Goal: Transaction & Acquisition: Purchase product/service

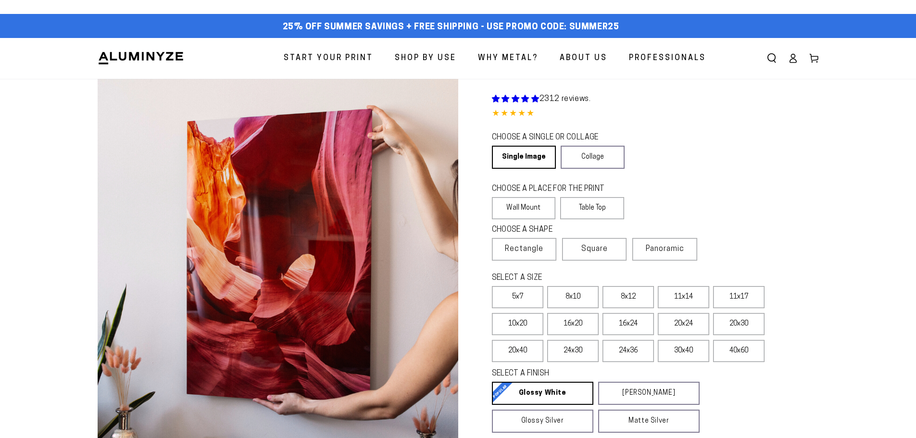
select select "**********"
click at [793, 56] on icon at bounding box center [793, 58] width 10 height 10
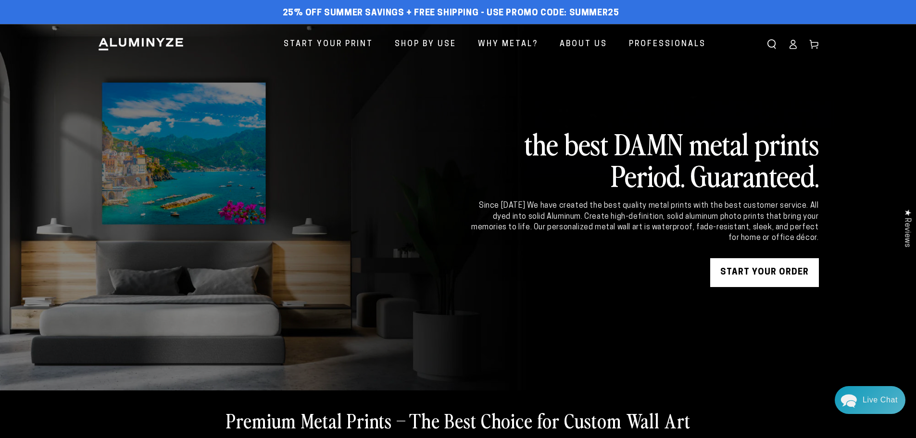
click at [751, 277] on link "START YOUR Order" at bounding box center [764, 272] width 109 height 29
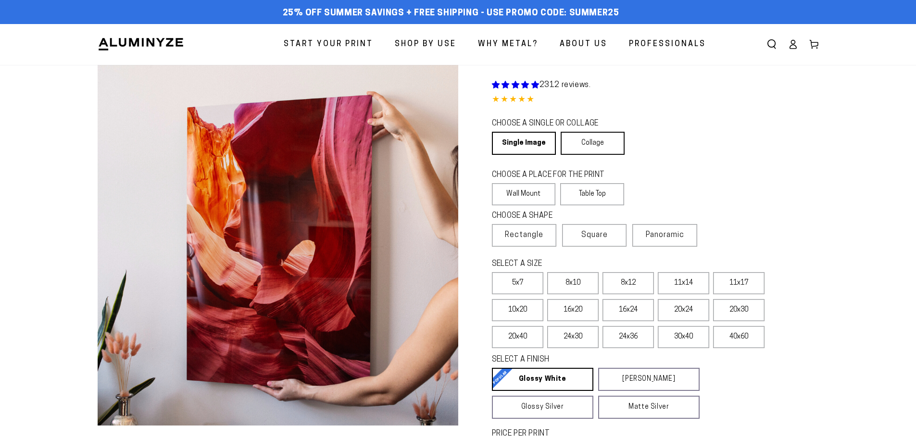
select select "**********"
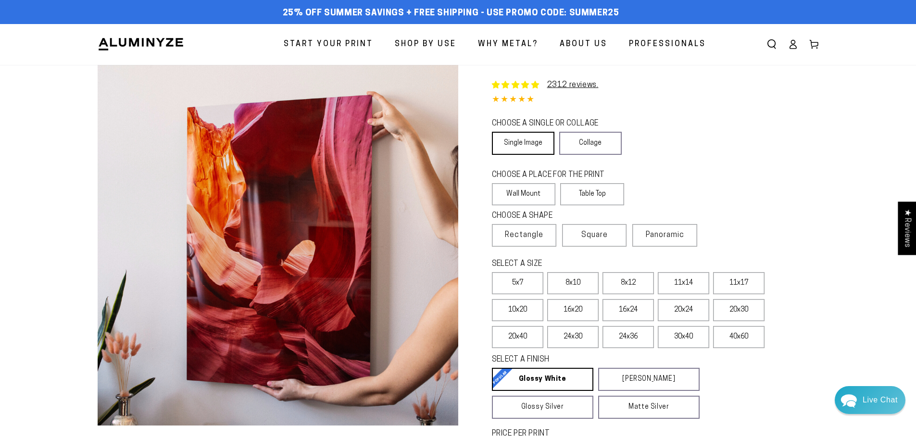
click at [506, 140] on link "Single Image" at bounding box center [523, 143] width 62 height 23
click at [520, 192] on label "Wall Mount" at bounding box center [524, 194] width 64 height 22
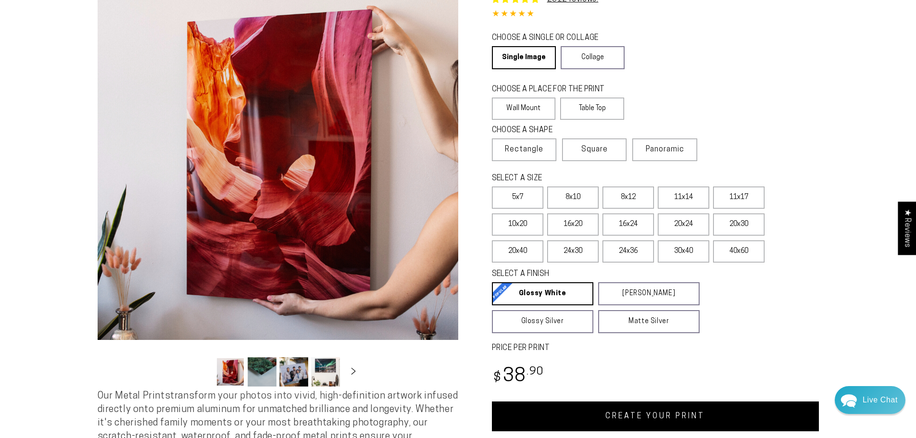
scroll to position [96, 0]
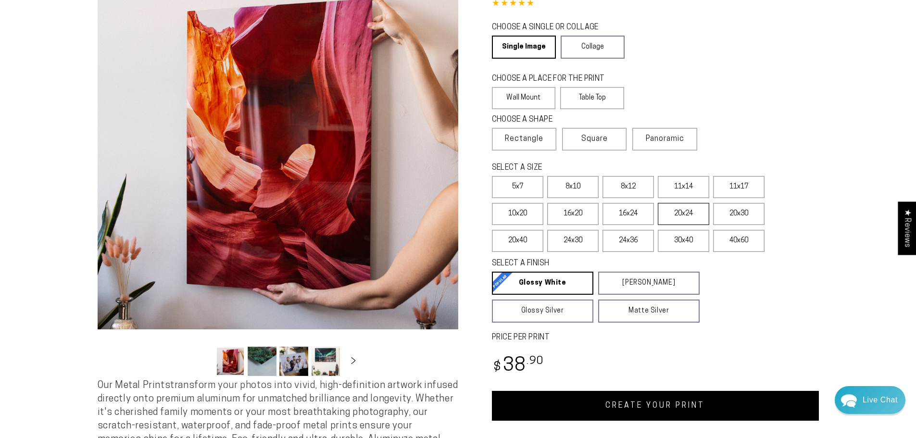
click at [689, 214] on label "20x24" at bounding box center [683, 214] width 51 height 22
click at [586, 216] on label "16x20" at bounding box center [572, 214] width 51 height 22
click at [681, 214] on label "20x24" at bounding box center [683, 214] width 51 height 22
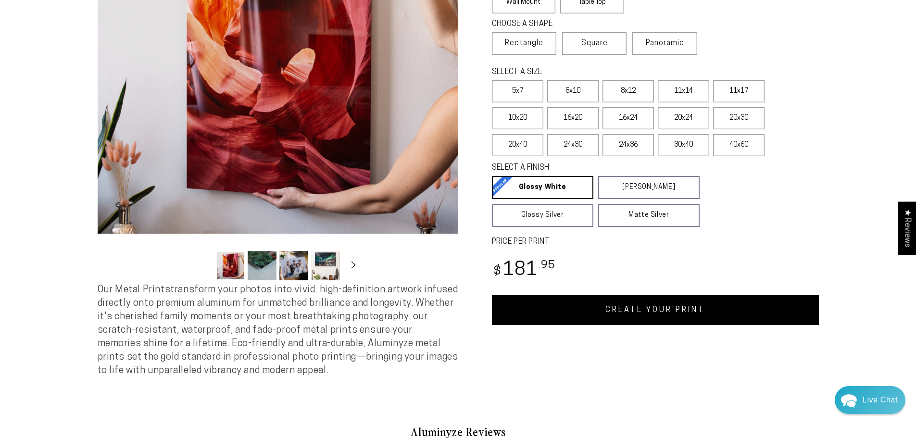
scroll to position [192, 0]
click at [670, 307] on link "CREATE YOUR PRINT" at bounding box center [655, 310] width 327 height 30
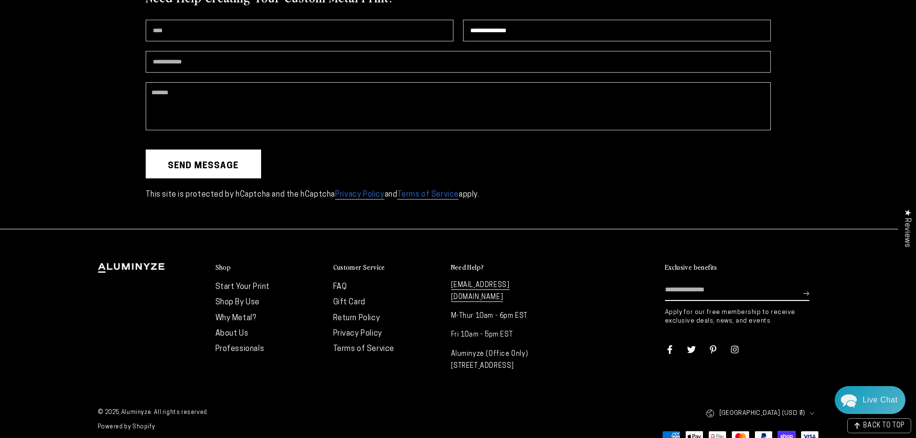
scroll to position [2735, 0]
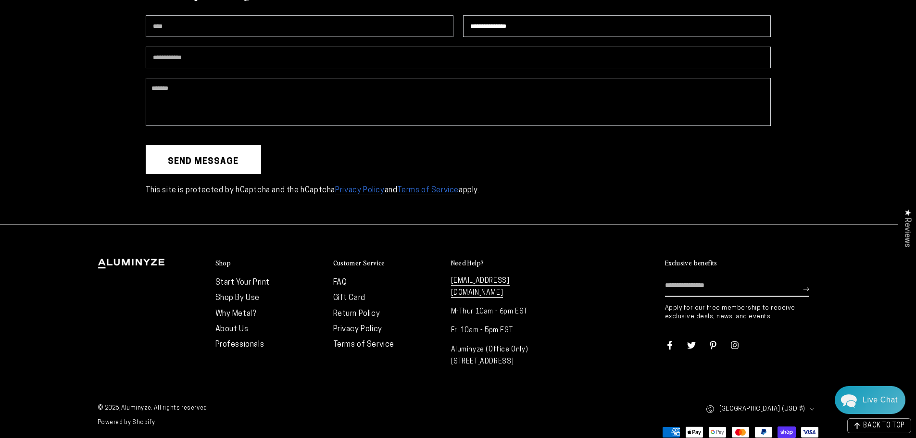
click at [336, 279] on link "FAQ" at bounding box center [340, 283] width 14 height 8
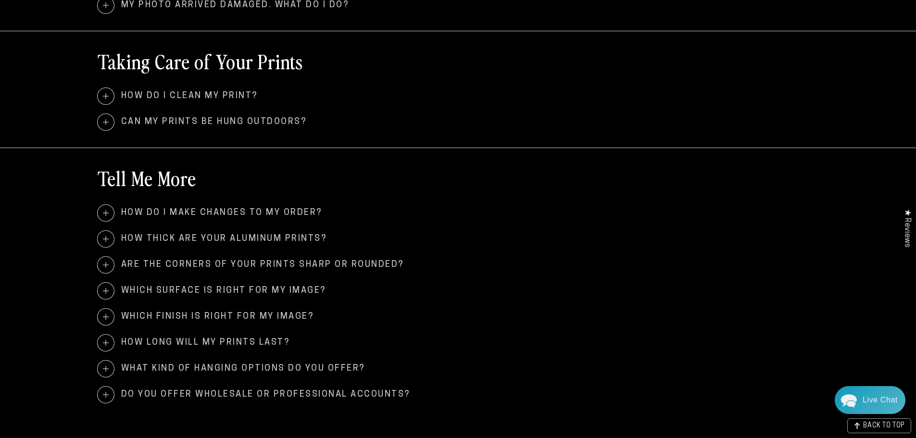
scroll to position [913, 0]
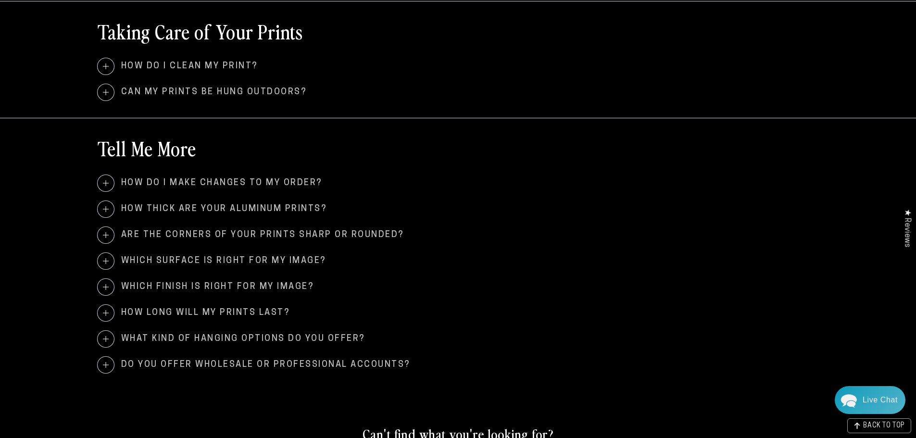
click at [109, 289] on span at bounding box center [106, 287] width 16 height 16
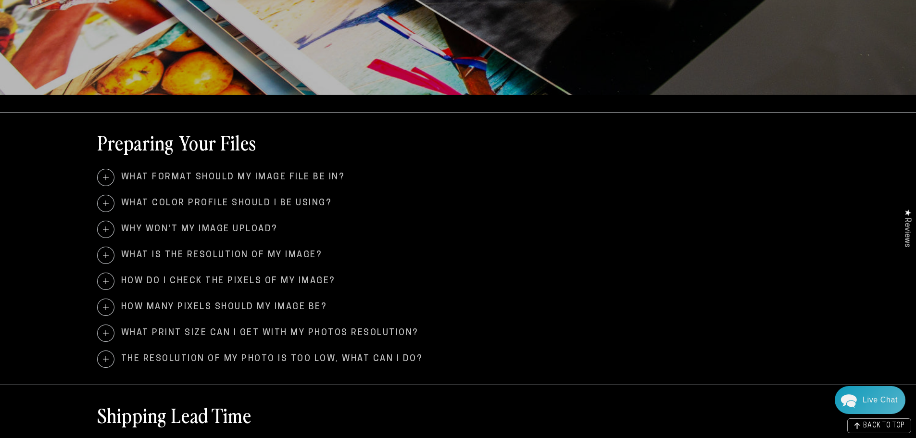
scroll to position [0, 0]
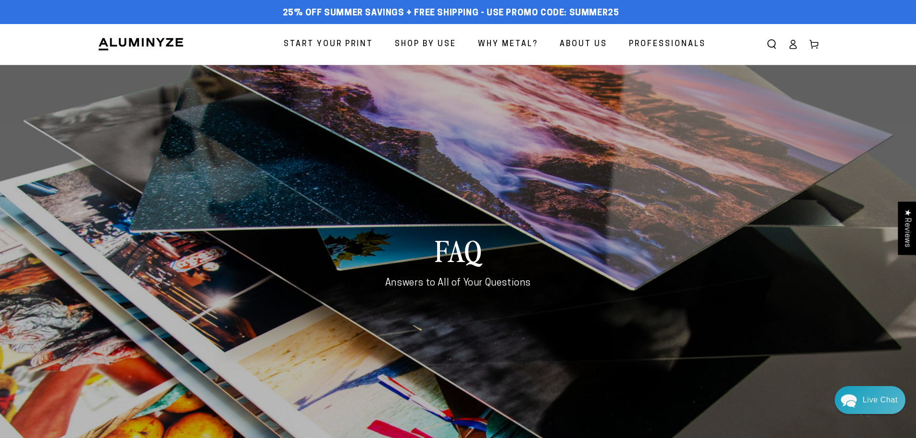
click at [132, 42] on img at bounding box center [141, 44] width 87 height 14
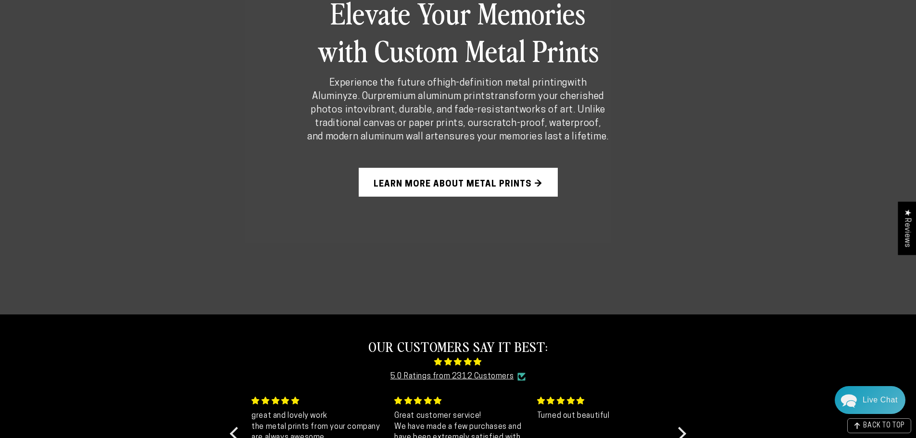
scroll to position [716, 0]
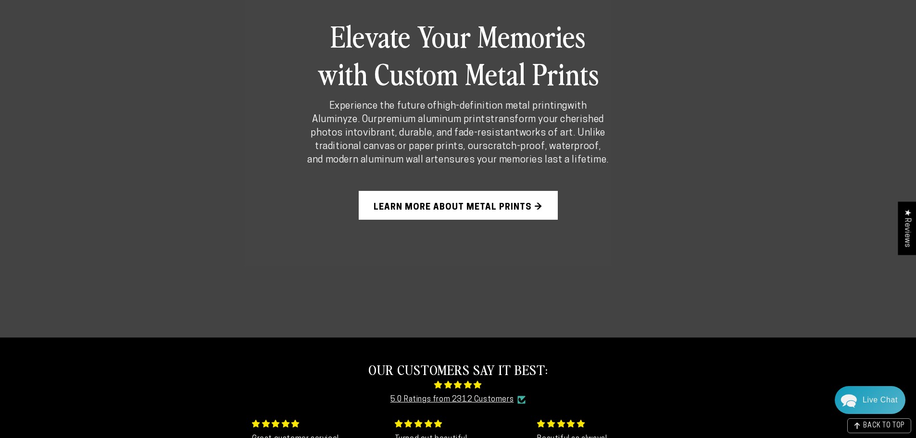
click at [455, 202] on link "Learn More About Metal Prints →" at bounding box center [458, 205] width 199 height 29
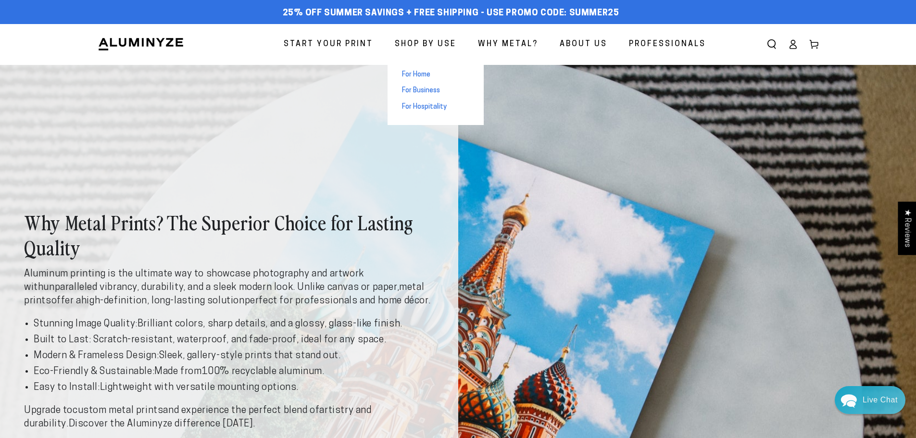
click at [421, 74] on span "For Home" at bounding box center [416, 75] width 28 height 10
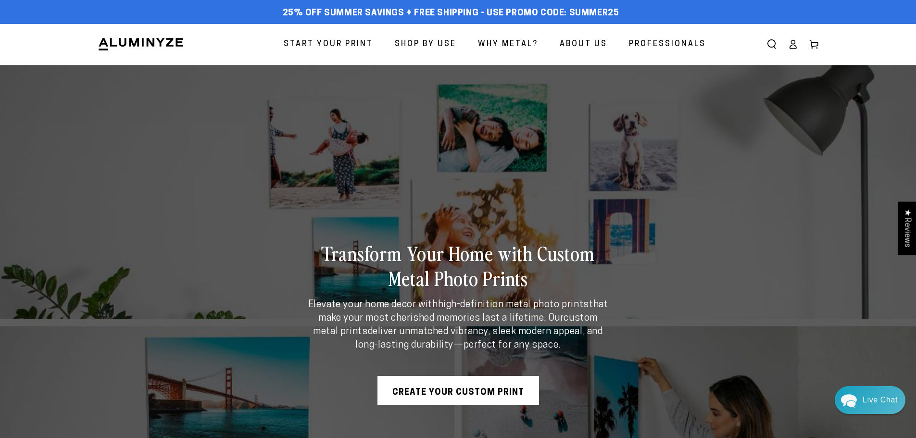
click at [357, 45] on span "Start Your Print" at bounding box center [328, 44] width 89 height 14
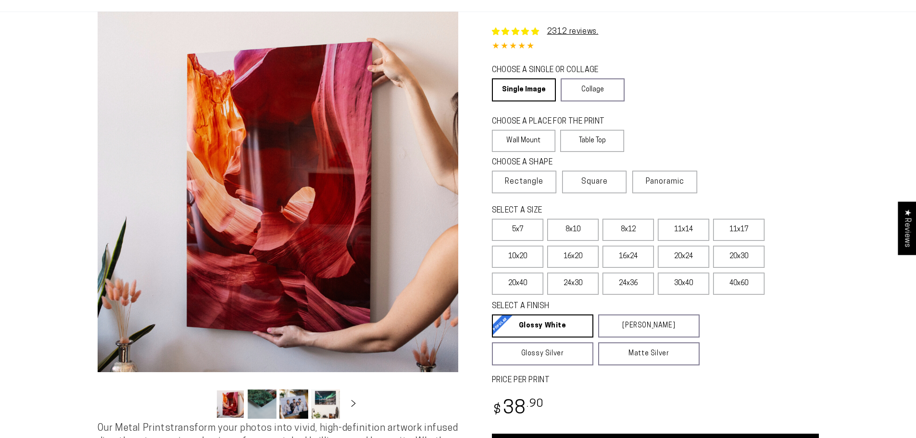
select select "**********"
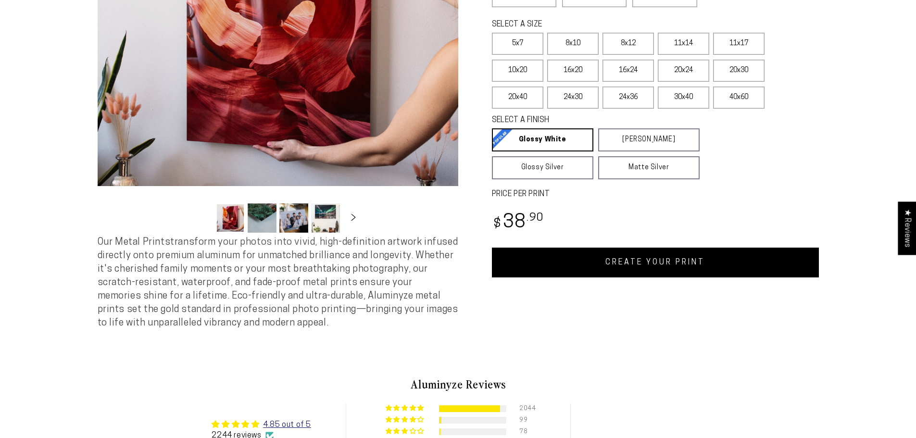
scroll to position [240, 0]
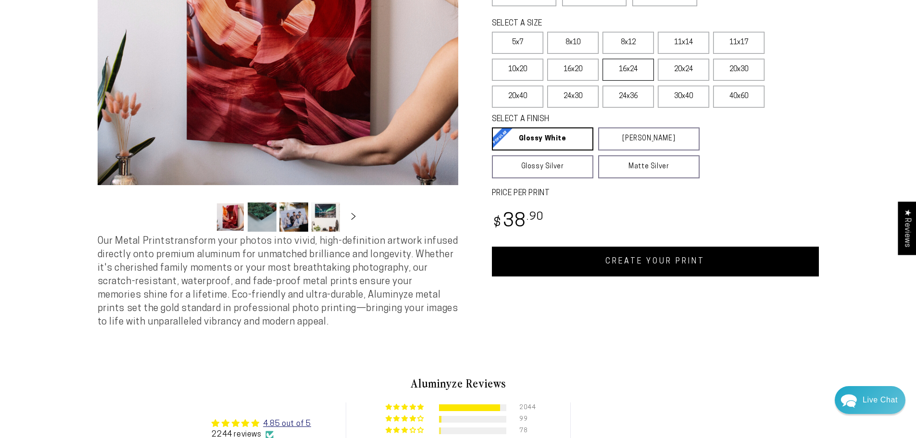
click at [614, 69] on label "16x24" at bounding box center [627, 70] width 51 height 22
click at [666, 71] on label "20x24" at bounding box center [683, 70] width 51 height 22
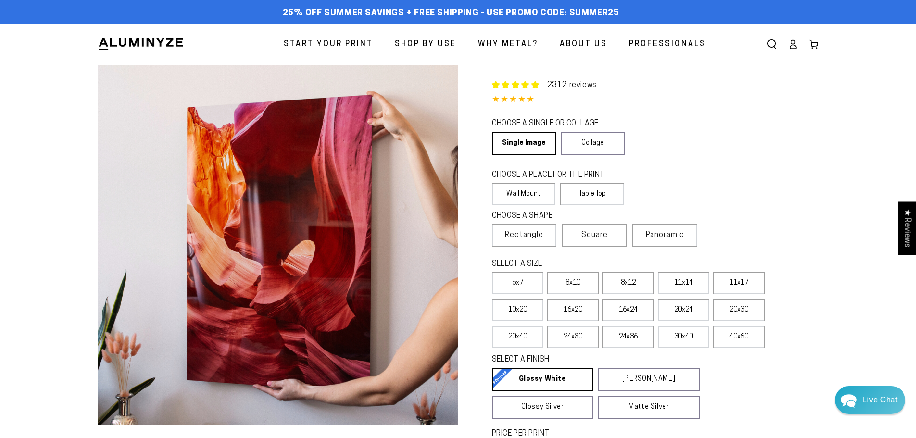
click at [152, 49] on img at bounding box center [141, 44] width 87 height 14
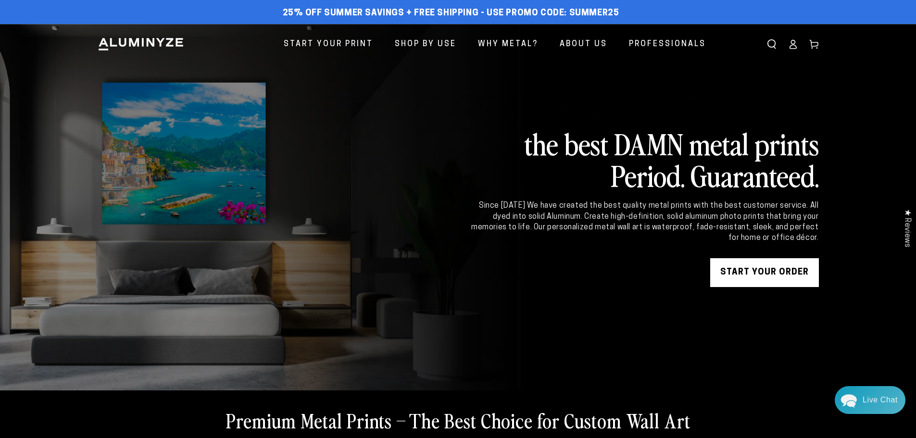
click at [795, 48] on icon at bounding box center [793, 44] width 10 height 10
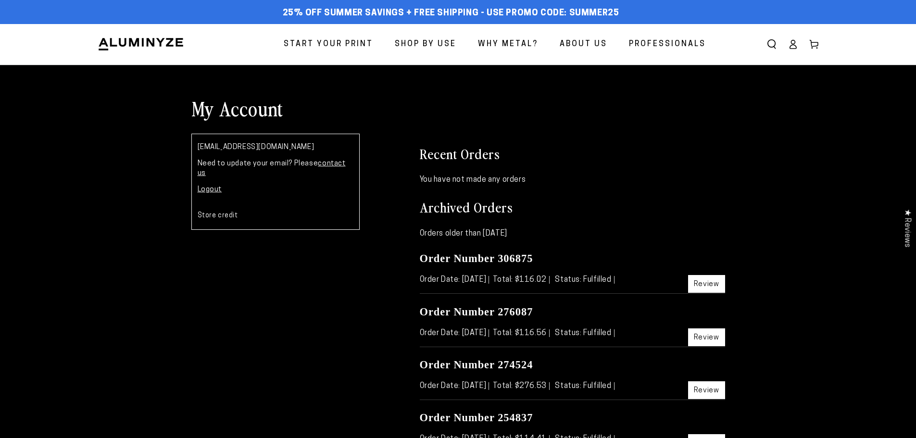
click at [347, 46] on span "Start Your Print" at bounding box center [328, 44] width 89 height 14
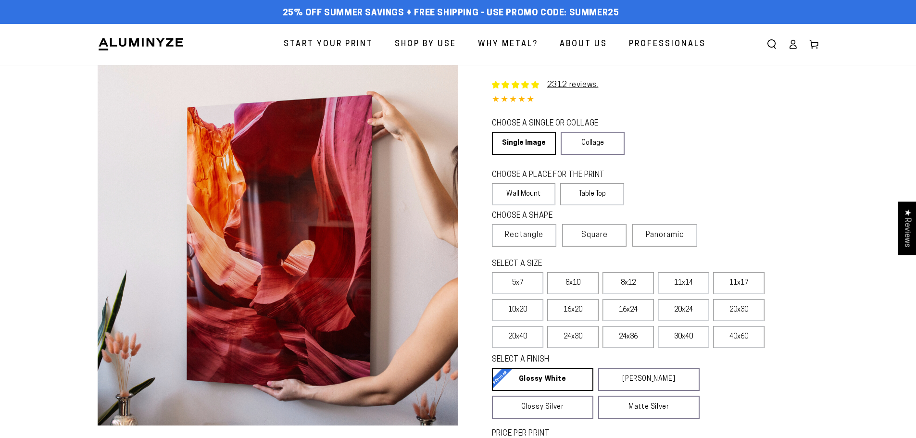
select select "**********"
click at [519, 139] on link "Single Image" at bounding box center [523, 143] width 62 height 23
click at [521, 192] on label "Wall Mount" at bounding box center [524, 194] width 64 height 22
click at [670, 277] on label "11x14" at bounding box center [683, 283] width 51 height 22
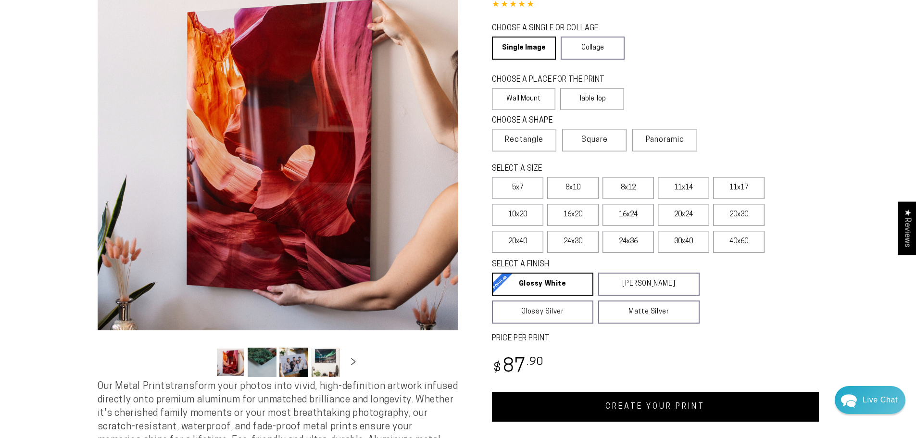
scroll to position [96, 0]
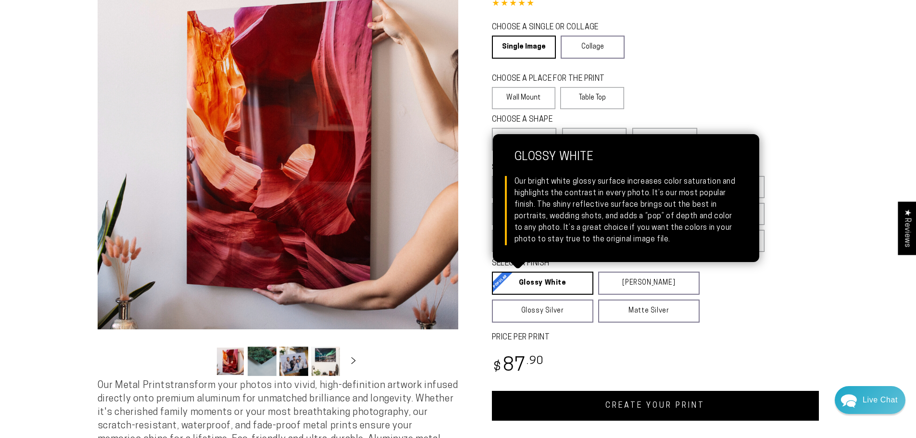
click at [557, 276] on link "Glossy White Glossy White Our bright white glossy surface increases color satur…" at bounding box center [542, 283] width 101 height 23
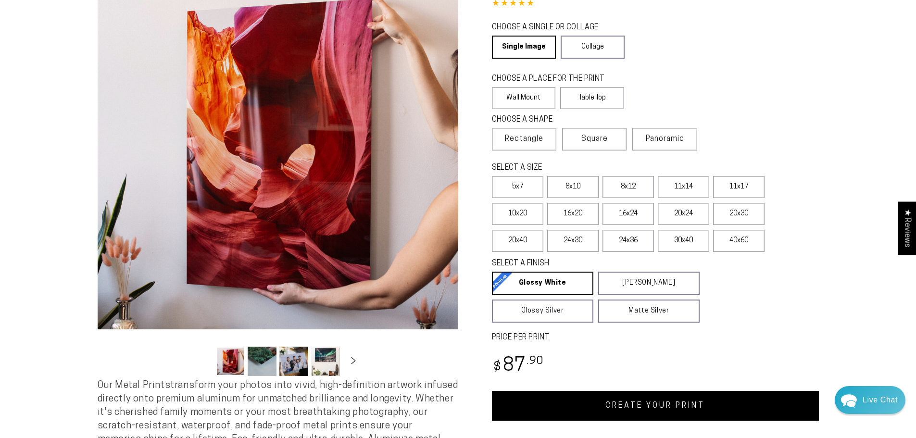
click at [634, 395] on link "CREATE YOUR PRINT" at bounding box center [655, 406] width 327 height 30
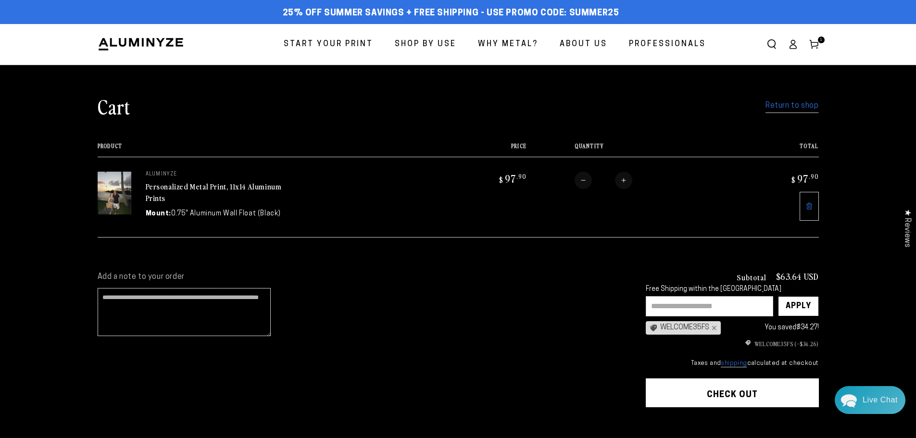
click at [702, 306] on input "text" at bounding box center [709, 306] width 127 height 20
click at [745, 302] on input "text" at bounding box center [709, 306] width 127 height 20
type input "*"
type input "*******"
click at [807, 302] on div "Apply" at bounding box center [797, 306] width 25 height 19
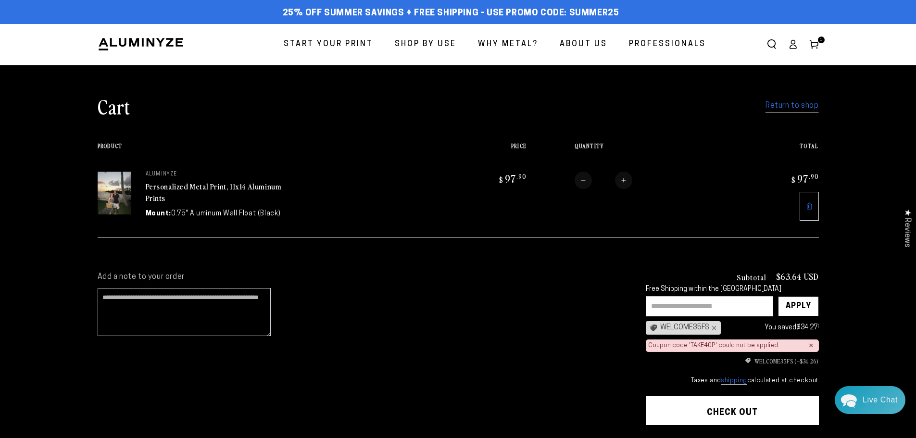
click at [796, 107] on link "Return to shop" at bounding box center [791, 106] width 53 height 14
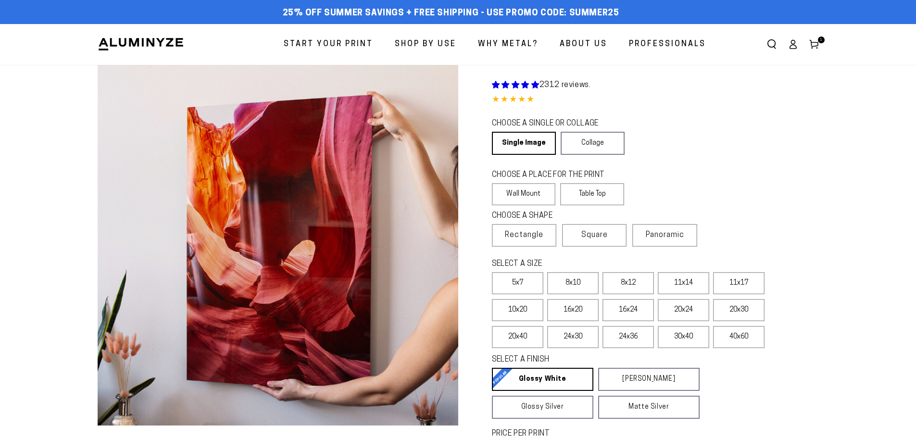
select select "**********"
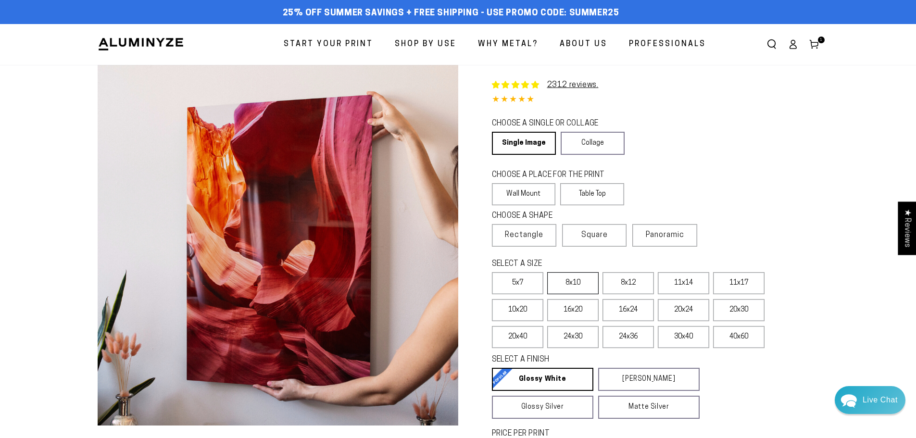
click at [581, 288] on label "8x10" at bounding box center [572, 283] width 51 height 22
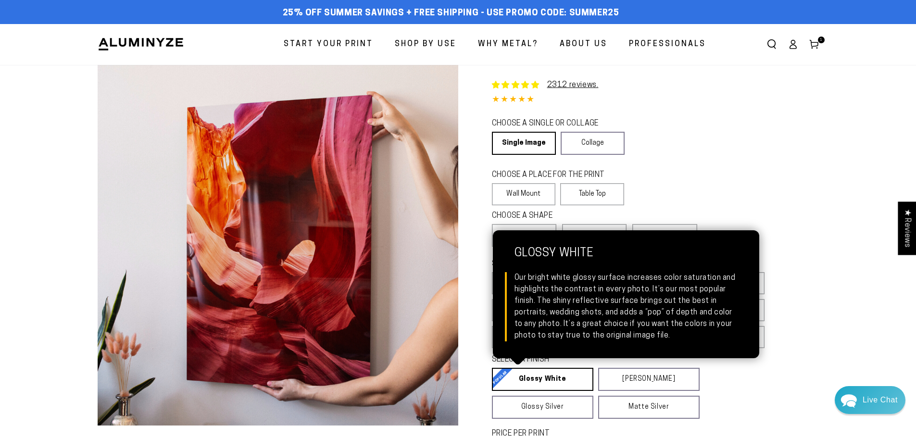
click at [552, 375] on link "Glossy White Glossy White Our bright white glossy surface increases color satur…" at bounding box center [542, 379] width 101 height 23
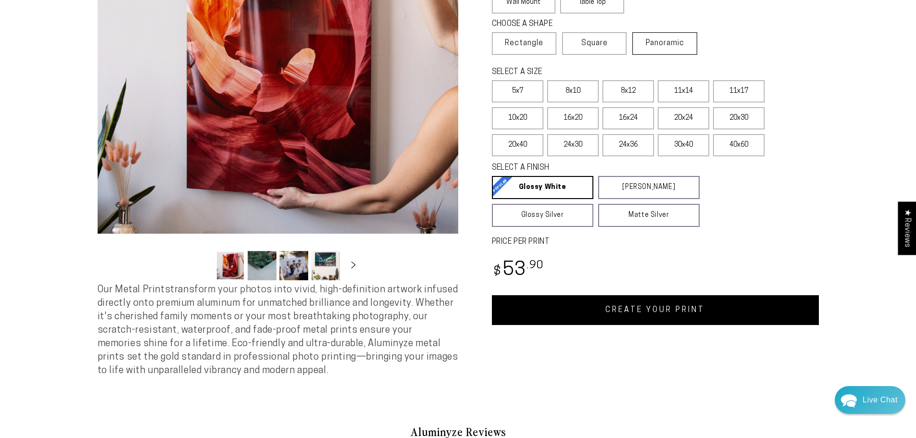
scroll to position [192, 0]
click at [671, 300] on link "CREATE YOUR PRINT" at bounding box center [655, 310] width 327 height 30
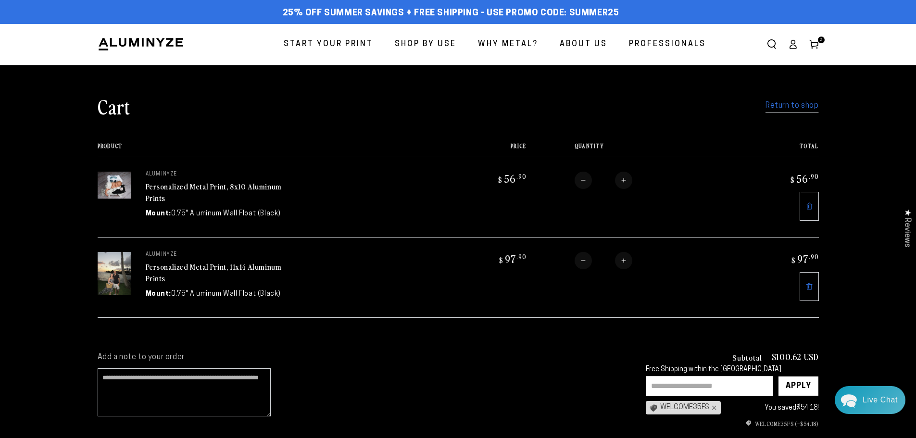
click at [678, 390] on input "text" at bounding box center [709, 386] width 127 height 20
click at [208, 387] on textarea "Add a note to your order" at bounding box center [184, 392] width 173 height 48
